Goal: Navigation & Orientation: Understand site structure

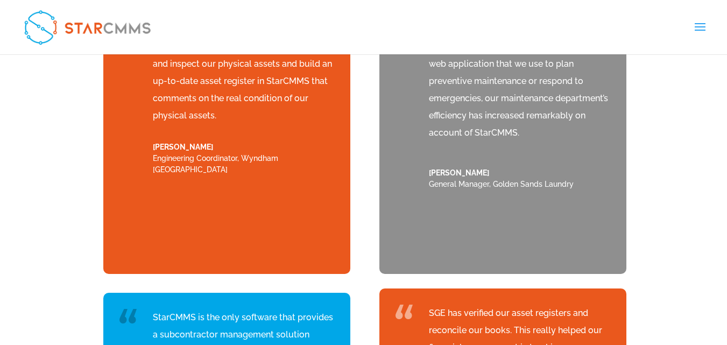
scroll to position [4420, 0]
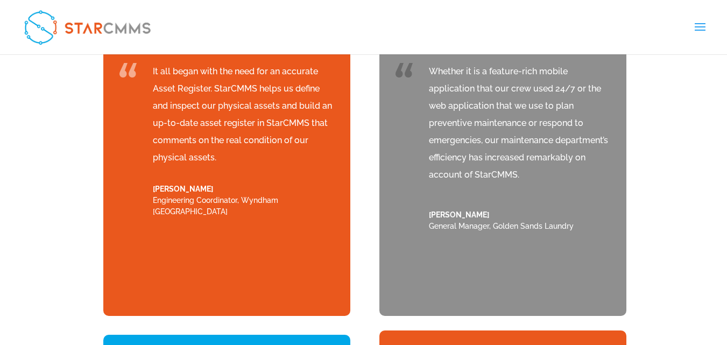
scroll to position [4259, 0]
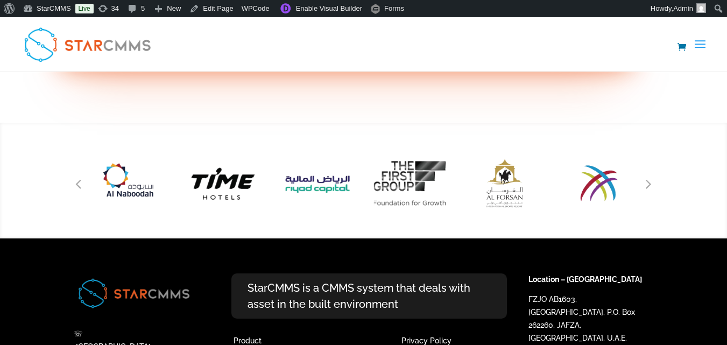
scroll to position [2608, 0]
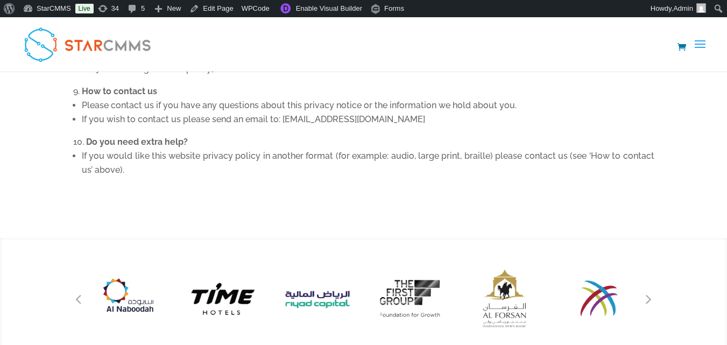
scroll to position [1370, 0]
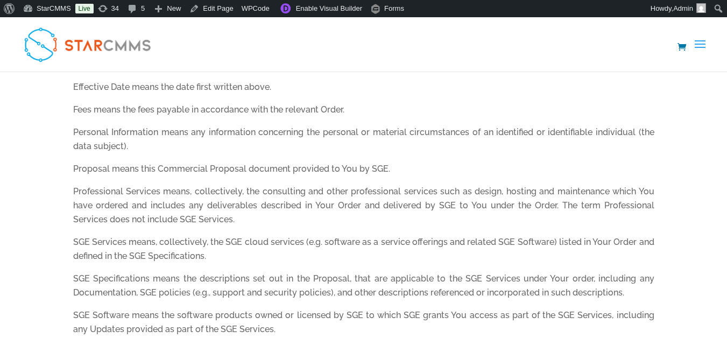
scroll to position [538, 0]
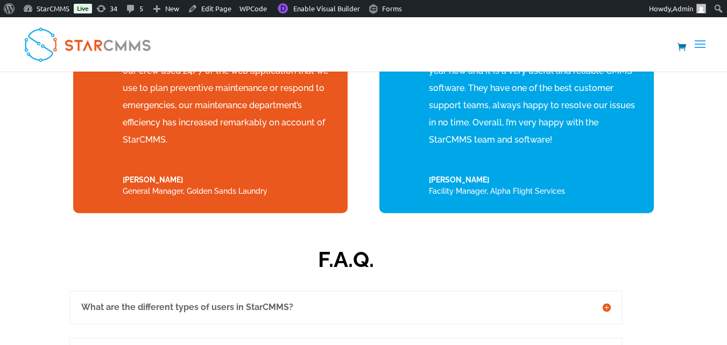
scroll to position [3141, 0]
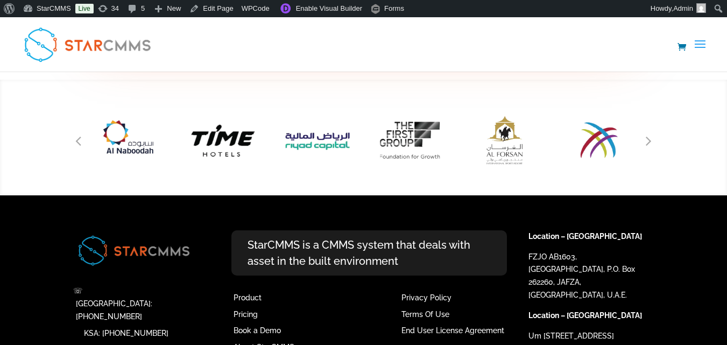
scroll to position [1483, 0]
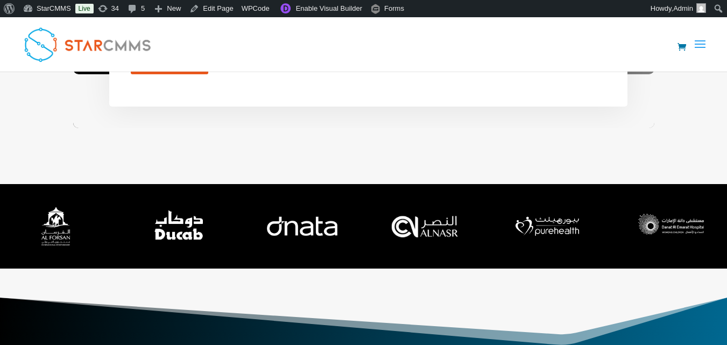
scroll to position [1344, 0]
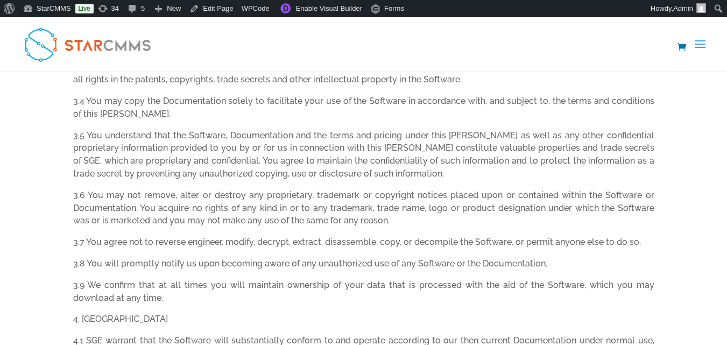
scroll to position [807, 0]
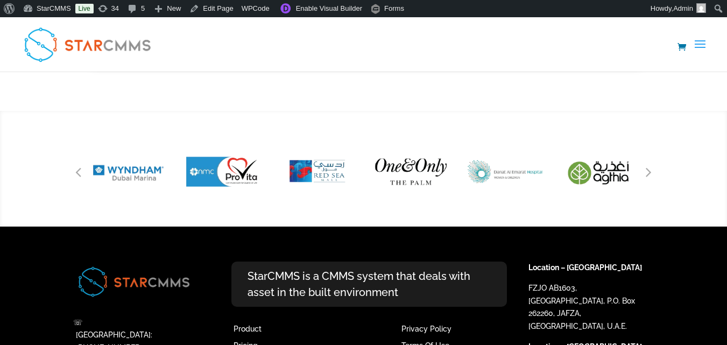
scroll to position [1273, 0]
